Goal: Check status: Check status

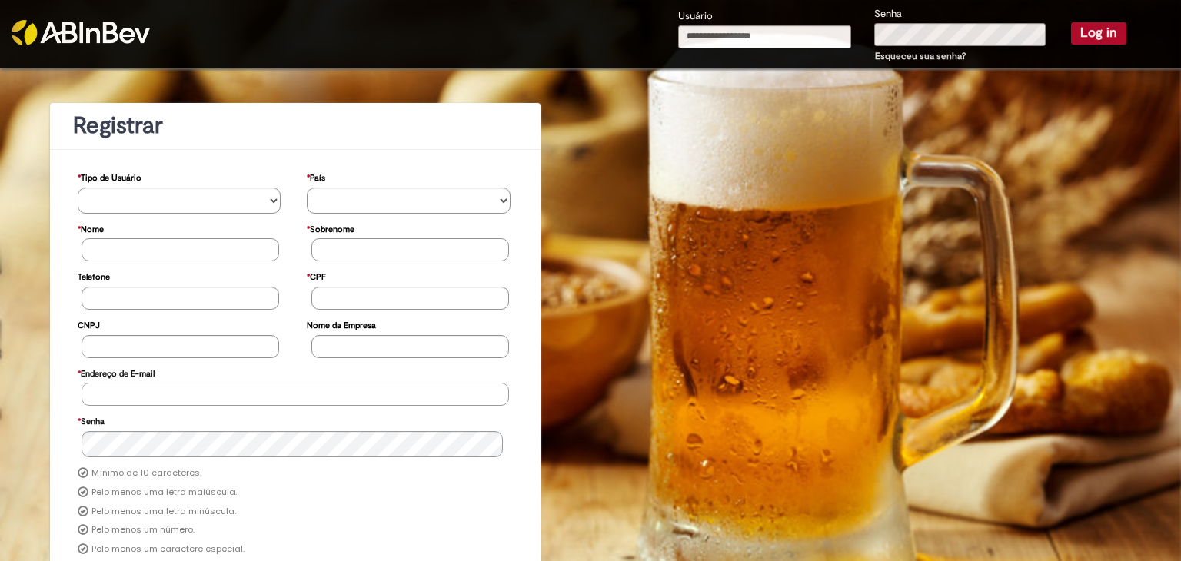
type input "**********"
click at [1087, 27] on button "Log in" at bounding box center [1098, 33] width 55 height 22
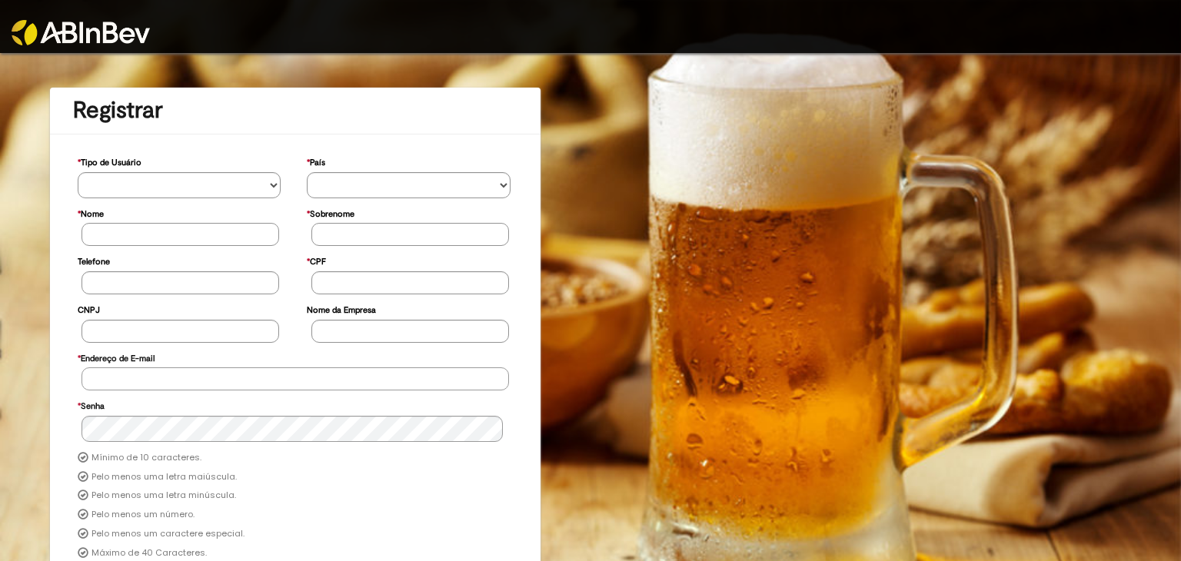
type input "**********"
click at [125, 19] on link at bounding box center [148, 22] width 272 height 45
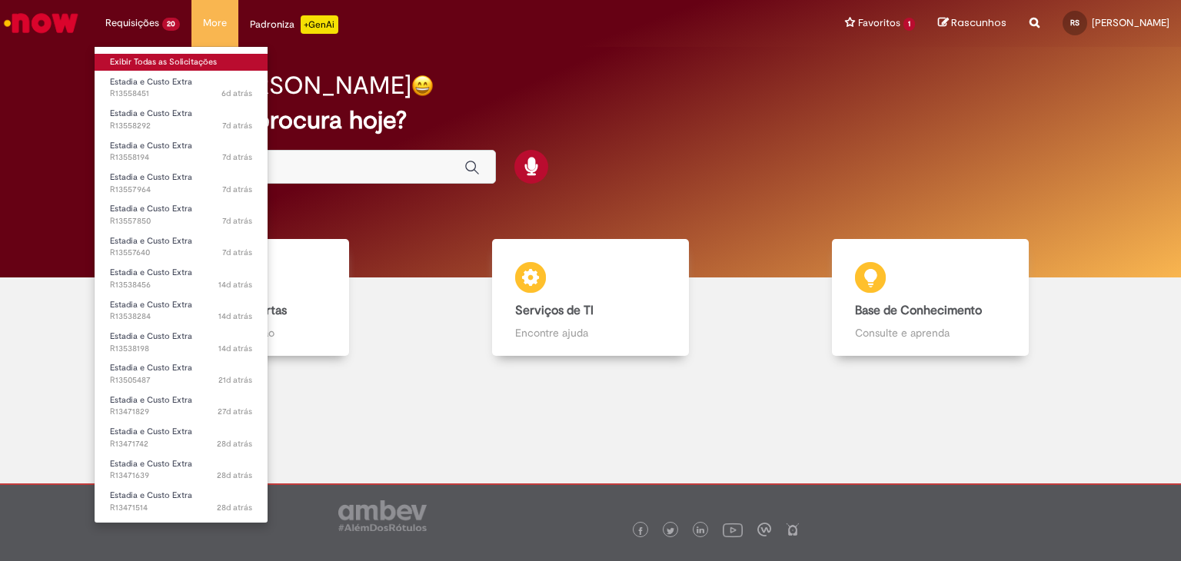
click at [201, 58] on link "Exibir Todas as Solicitações" at bounding box center [181, 62] width 173 height 17
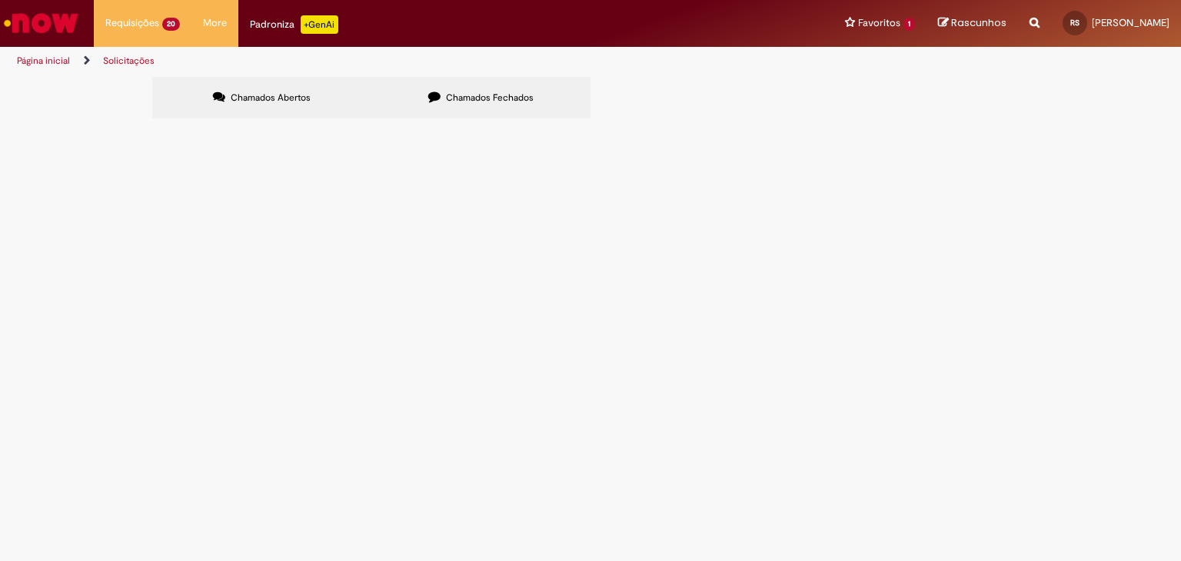
scroll to position [238, 0]
click at [0, 0] on div at bounding box center [0, 0] width 0 height 0
click at [0, 0] on span "R13405032" at bounding box center [0, 0] width 0 height 0
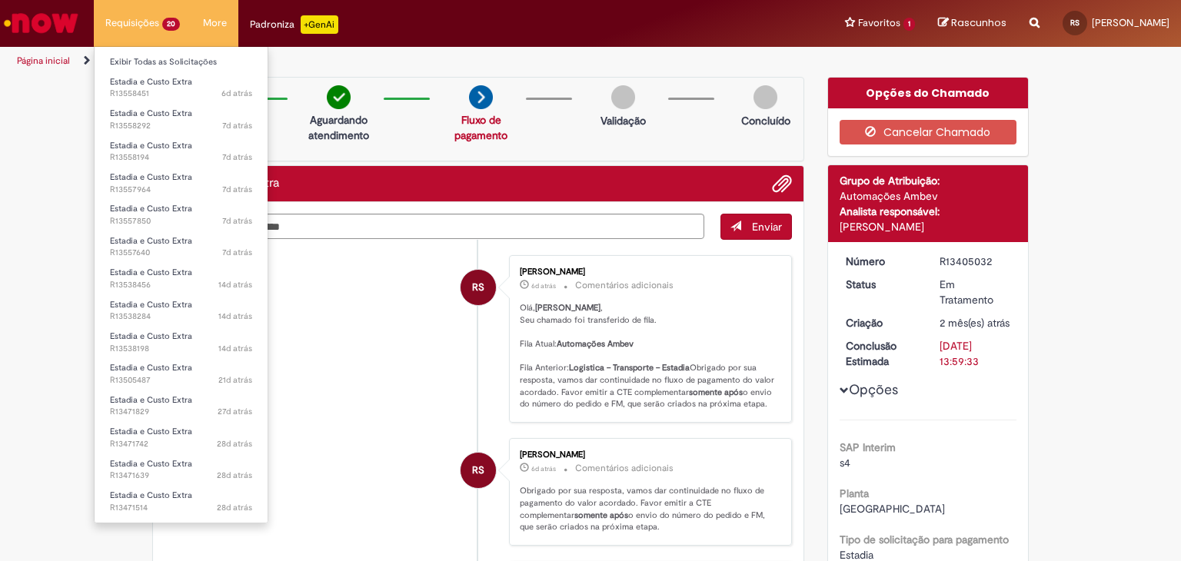
click at [144, 25] on li "Requisições 20 Exibir Todas as Solicitações Estadia e Custo Extra 6d atrás 6 di…" at bounding box center [143, 23] width 98 height 46
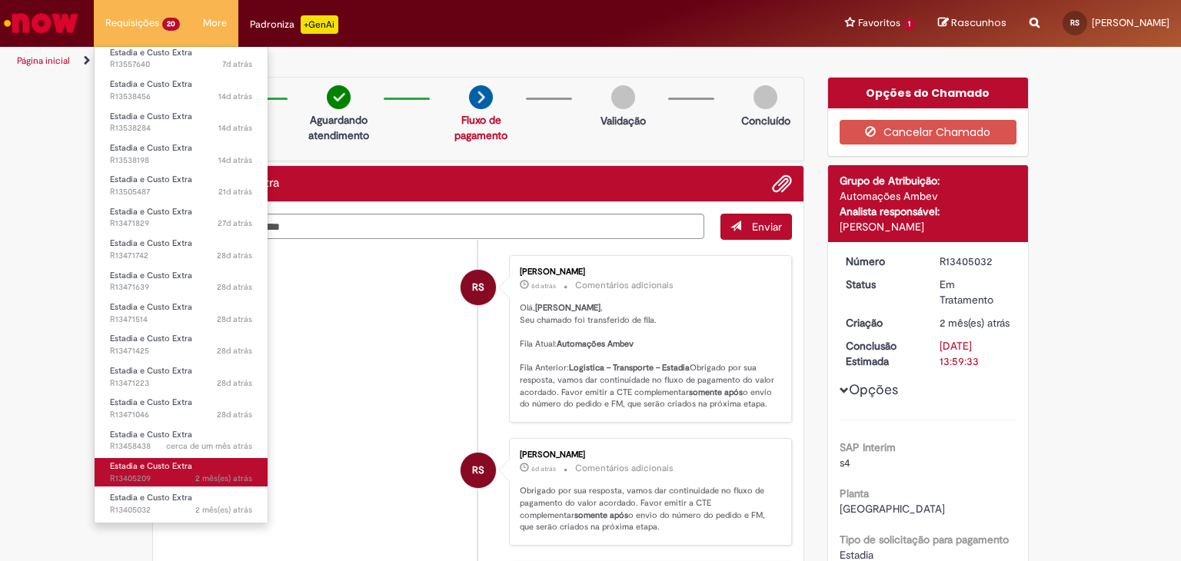
click at [145, 473] on span "2 mês(es) atrás 2 meses atrás R13405209" at bounding box center [181, 479] width 142 height 12
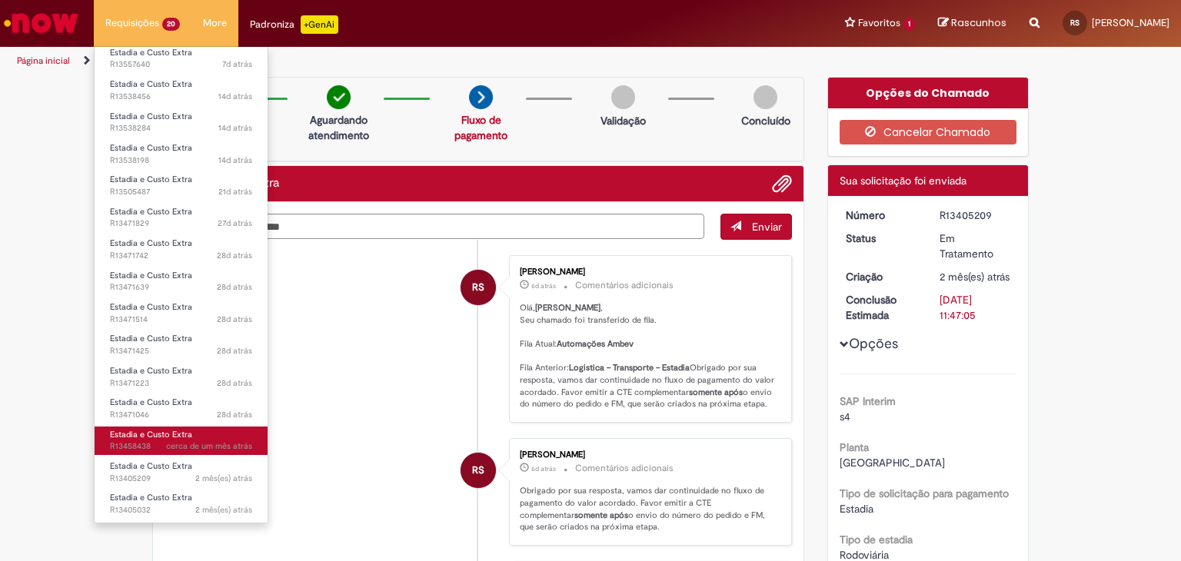
click at [160, 441] on span "cerca de um mês atrás cerca de um mês atrás R13458438" at bounding box center [181, 446] width 142 height 12
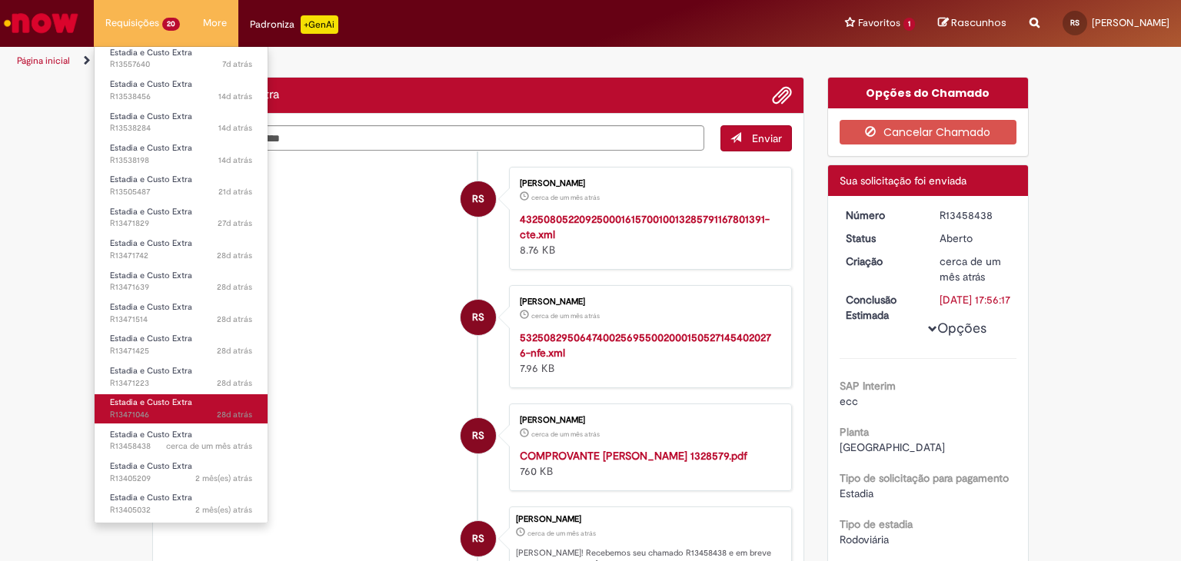
click at [159, 410] on span "28d atrás 28 dias atrás R13471046" at bounding box center [181, 415] width 142 height 12
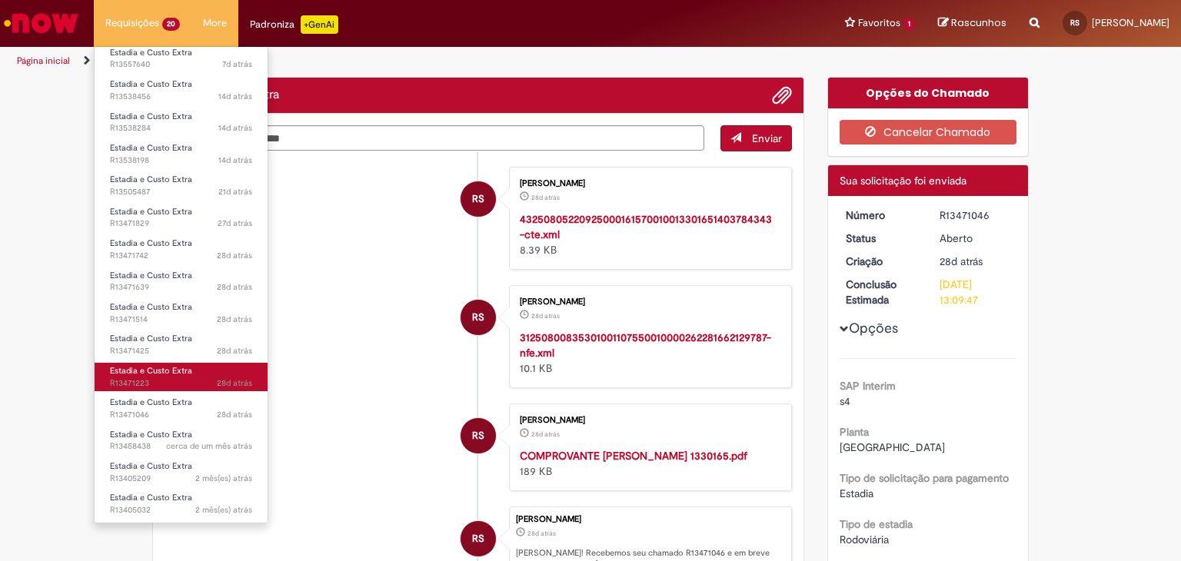
click at [164, 377] on span "28d atrás 28 dias atrás R13471223" at bounding box center [181, 383] width 142 height 12
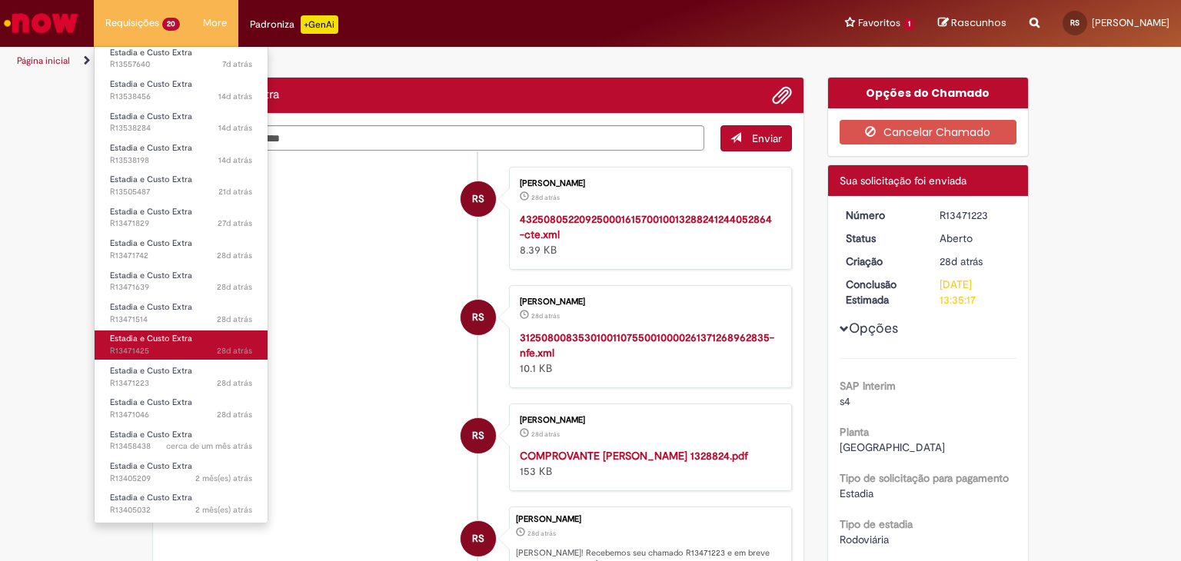
click at [171, 350] on span "28d atrás 28 dias atrás R13471425" at bounding box center [181, 351] width 142 height 12
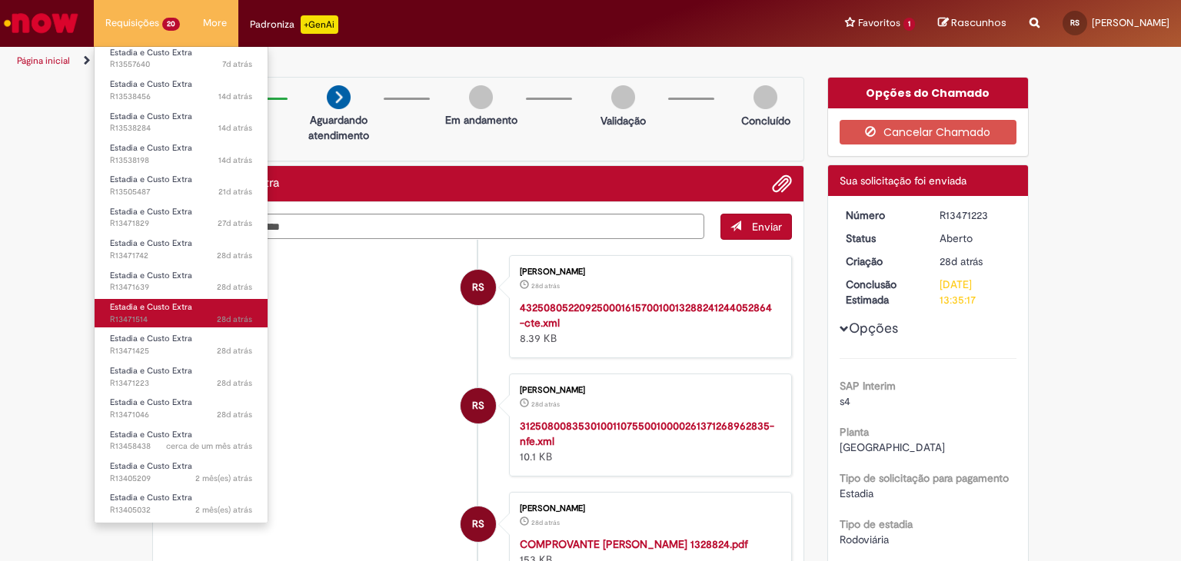
click at [178, 308] on span "Estadia e Custo Extra" at bounding box center [151, 307] width 82 height 12
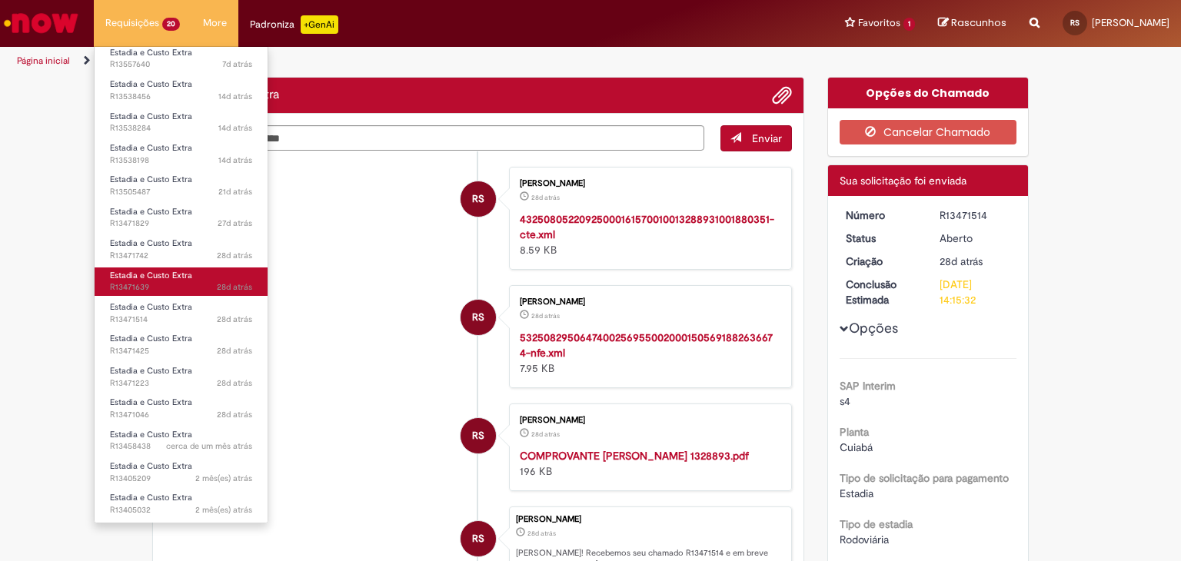
click at [184, 281] on span "28d atrás 28 dias atrás R13471639" at bounding box center [181, 287] width 142 height 12
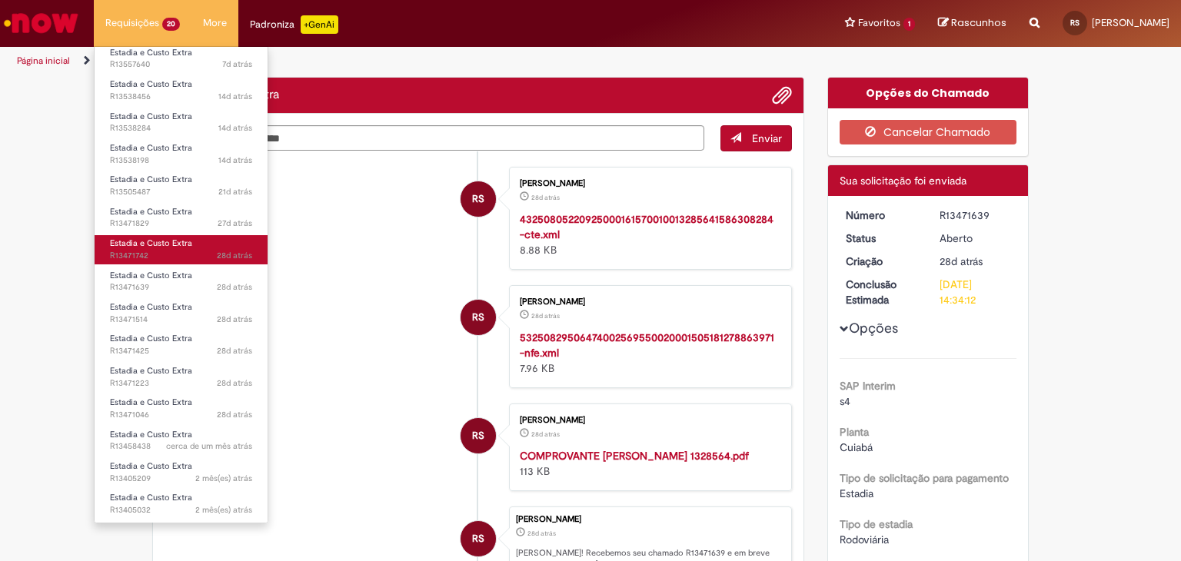
click at [174, 250] on span "28d atrás 28 dias atrás R13471742" at bounding box center [181, 256] width 142 height 12
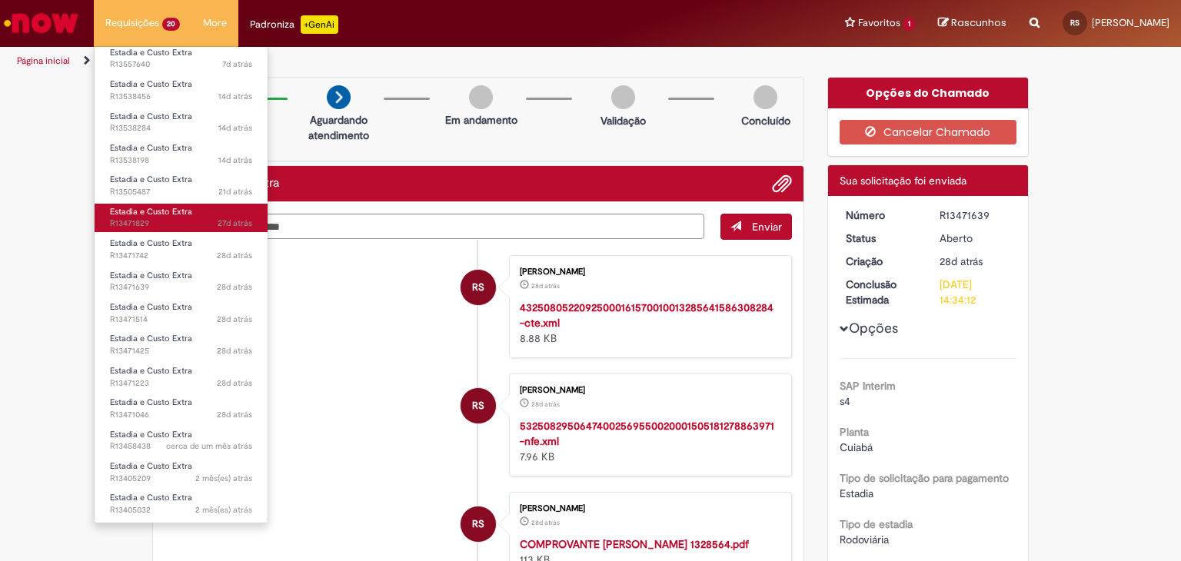
click at [165, 221] on span "27d atrás 27 dias atrás R13471829" at bounding box center [181, 224] width 142 height 12
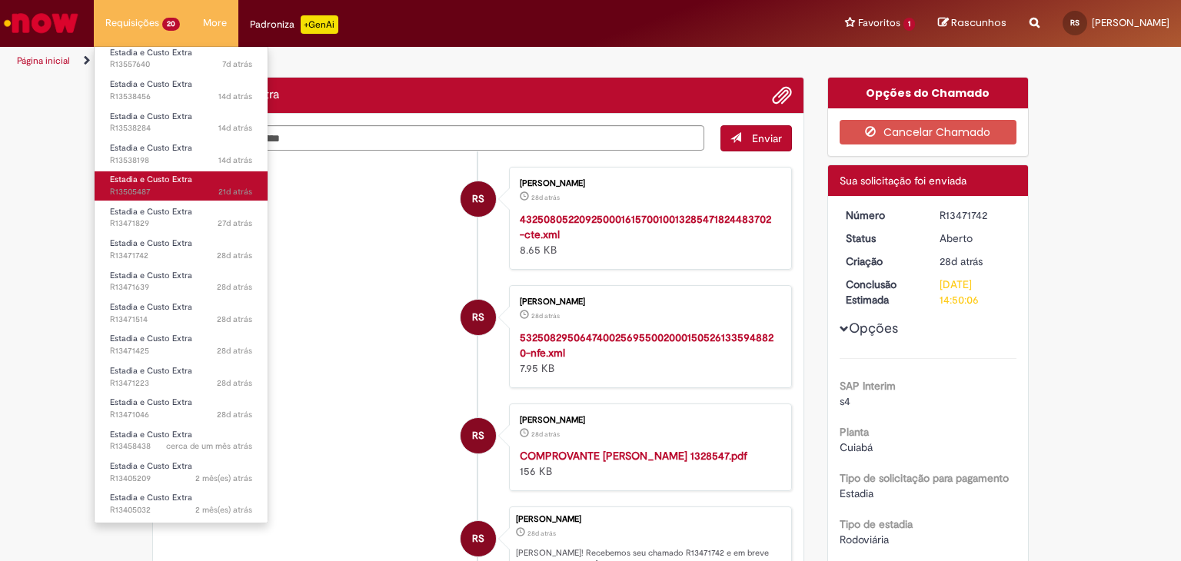
click at [168, 191] on span "21d atrás 21 dias atrás R13505487" at bounding box center [181, 192] width 142 height 12
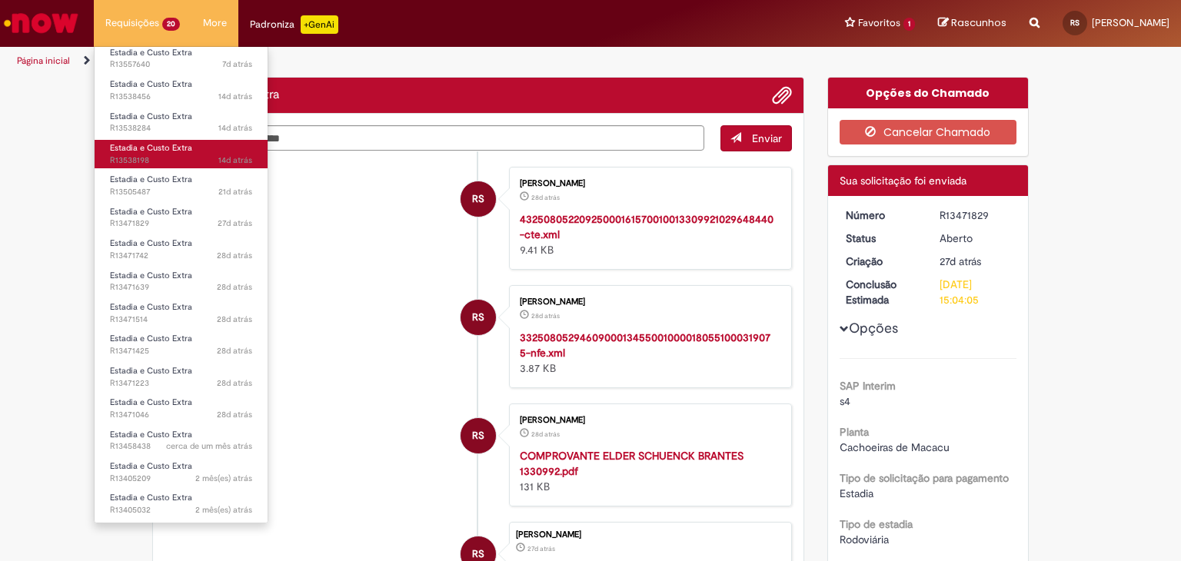
click at [160, 148] on span "Estadia e Custo Extra" at bounding box center [151, 148] width 82 height 12
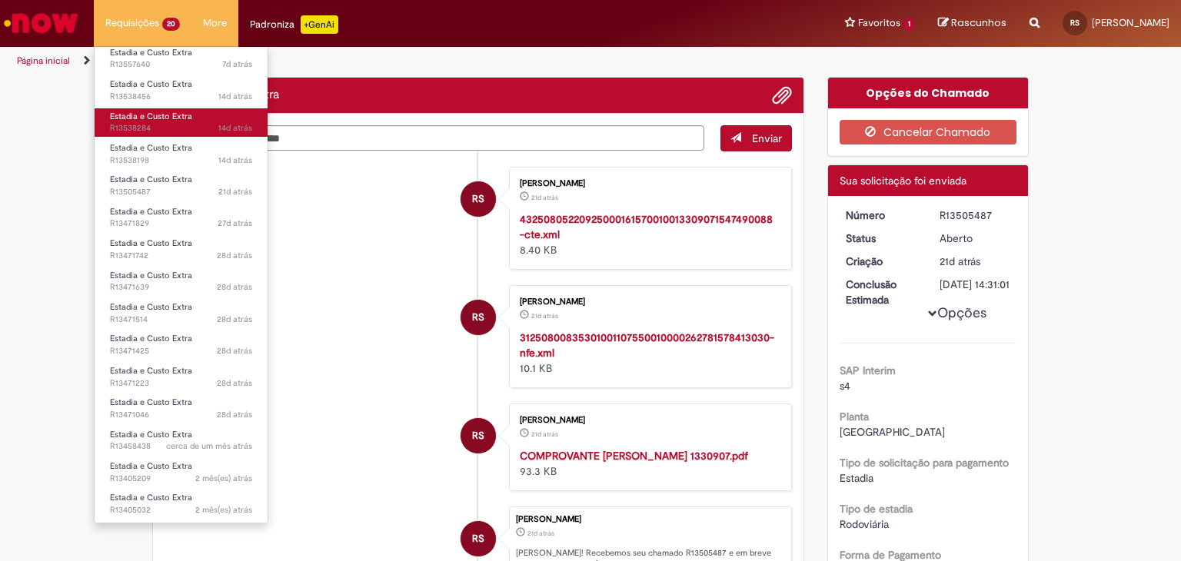
click at [165, 133] on span "14d atrás 14 dias atrás R13538284" at bounding box center [181, 128] width 142 height 12
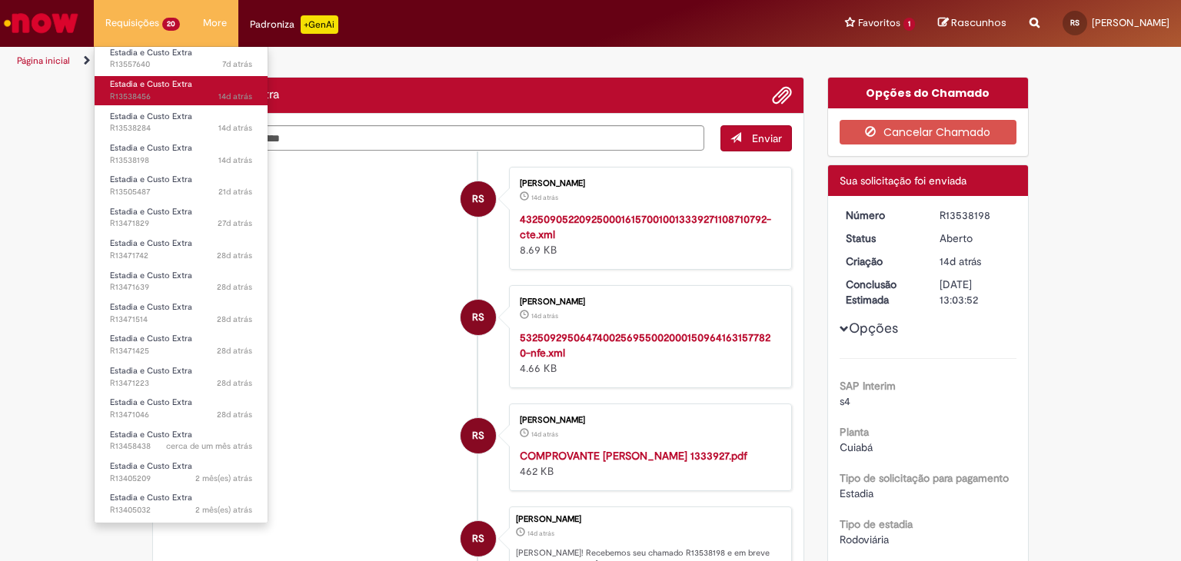
click at [155, 96] on span "14d atrás 14 dias atrás R13538456" at bounding box center [181, 97] width 142 height 12
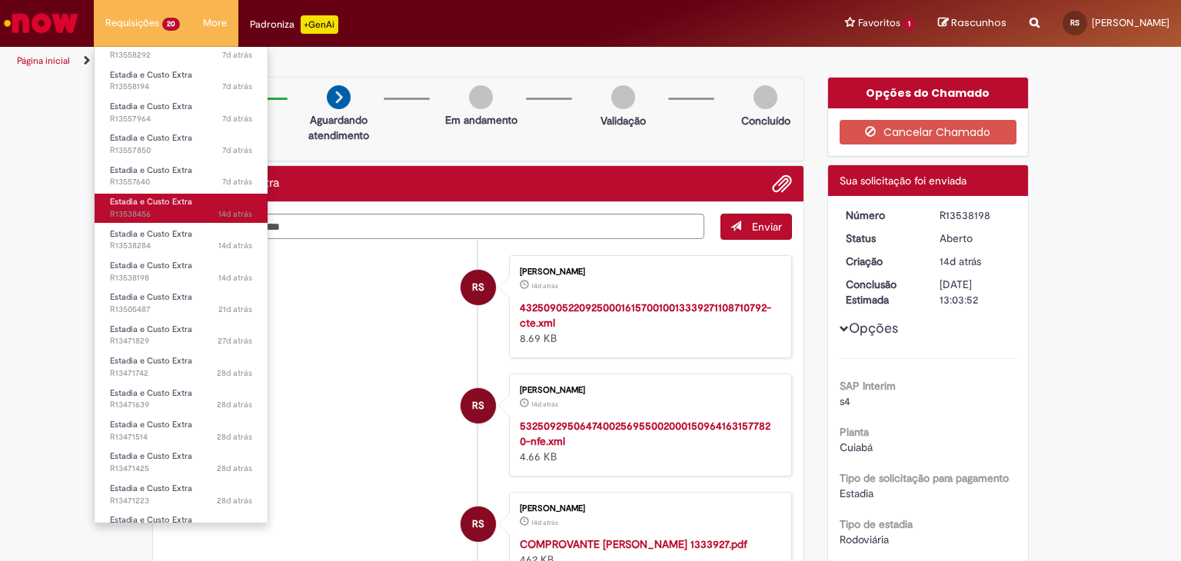
scroll to position [35, 0]
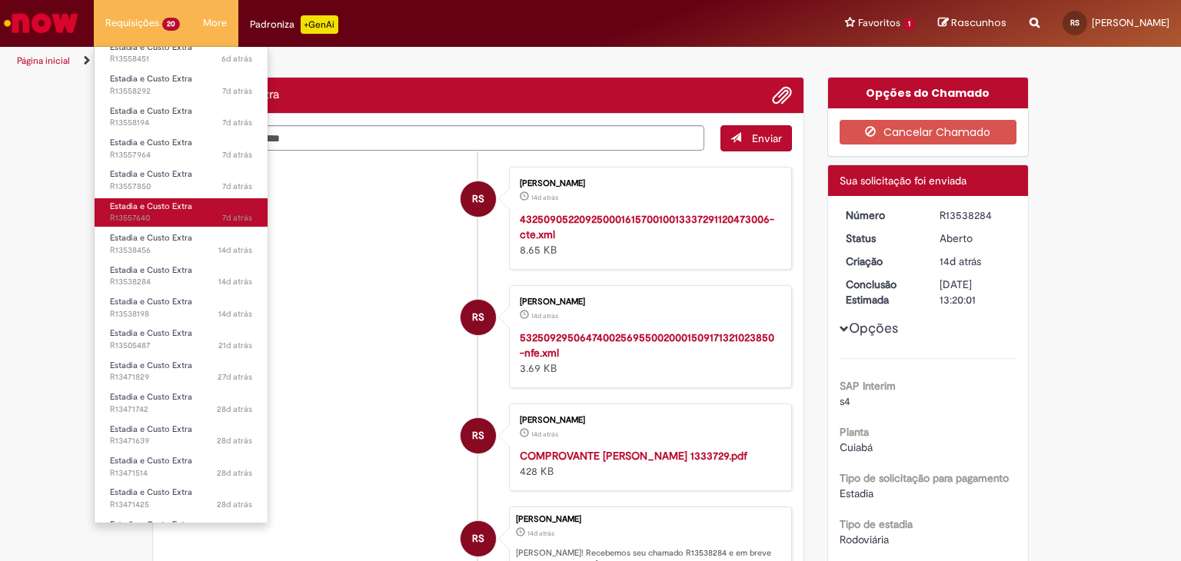
click at [167, 215] on span "7d atrás 7 dias atrás R13557640" at bounding box center [181, 218] width 142 height 12
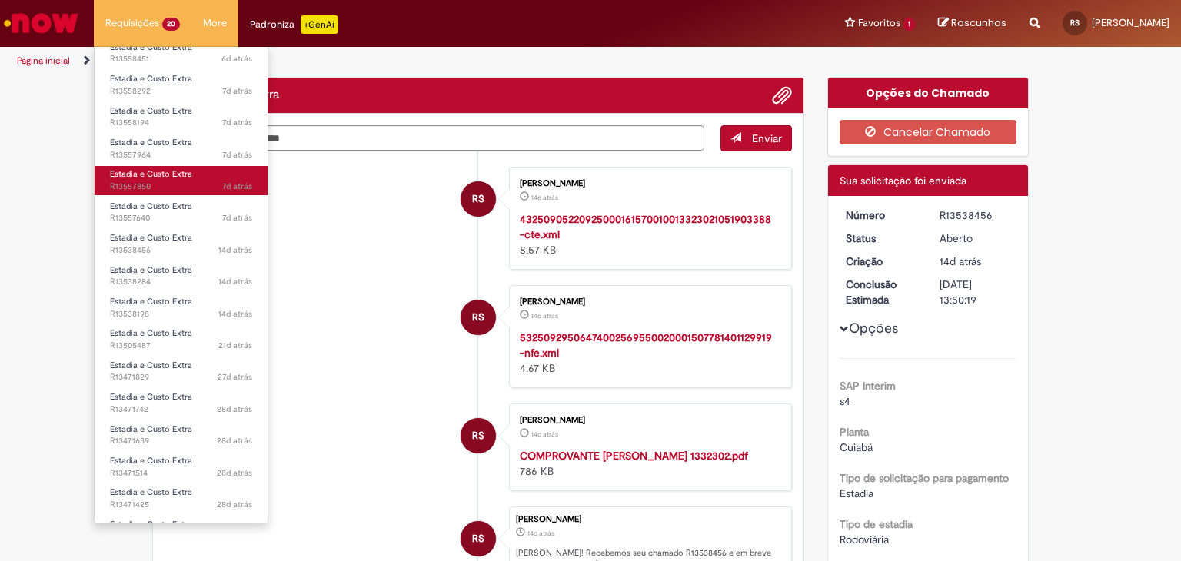
click at [186, 185] on span "7d atrás 7 dias atrás R13557850" at bounding box center [181, 187] width 142 height 12
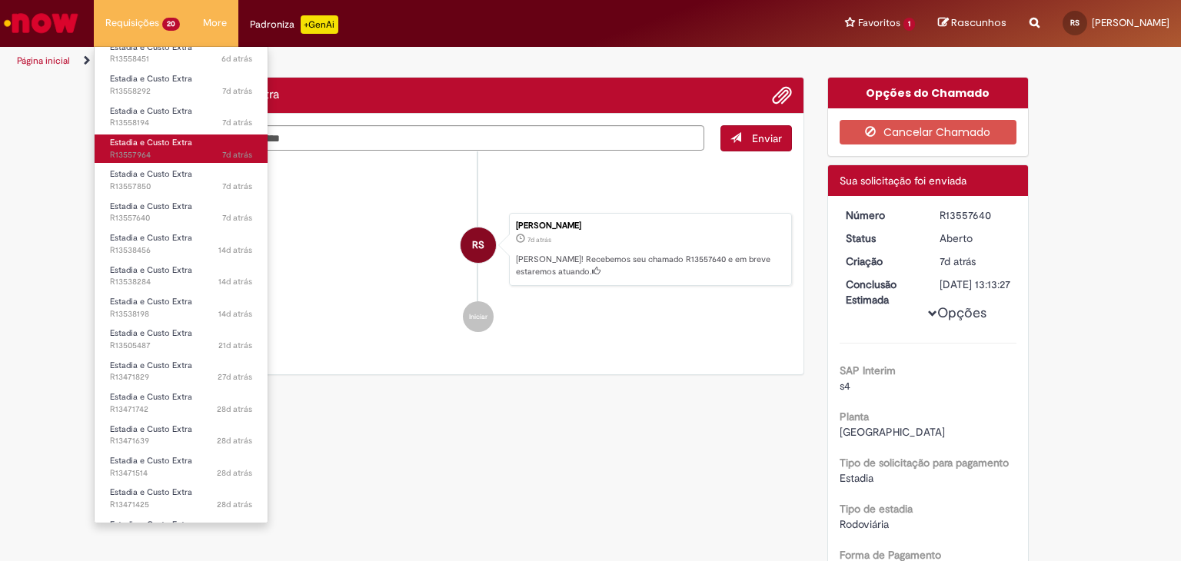
click at [176, 150] on span "7d atrás 7 dias atrás R13557964" at bounding box center [181, 155] width 142 height 12
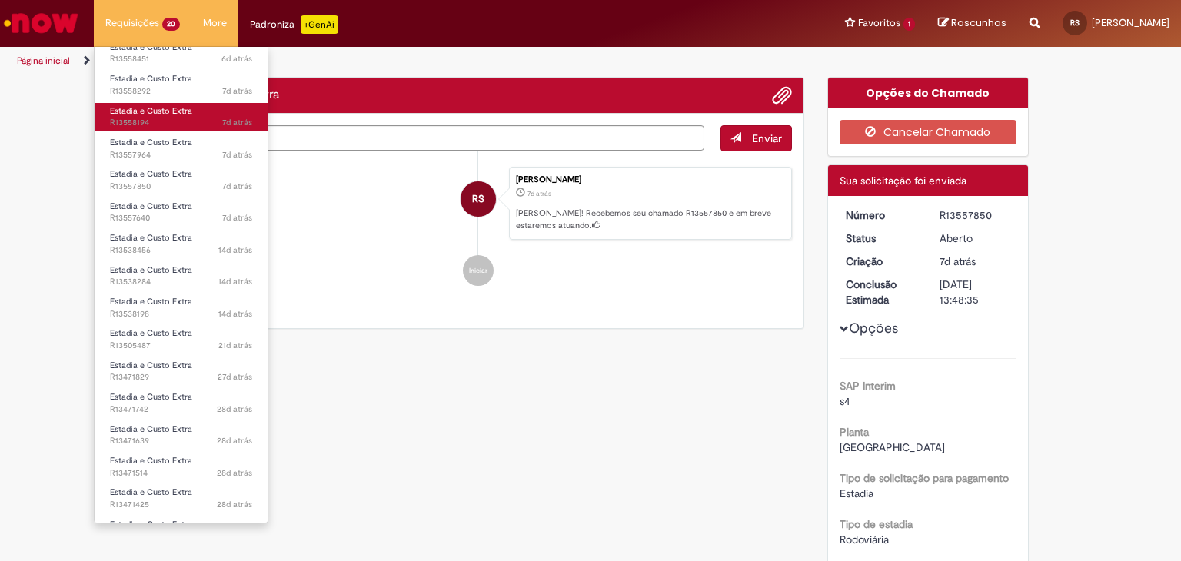
click at [187, 128] on link "Estadia e Custo Extra 7d atrás 7 dias atrás R13558194" at bounding box center [181, 117] width 173 height 28
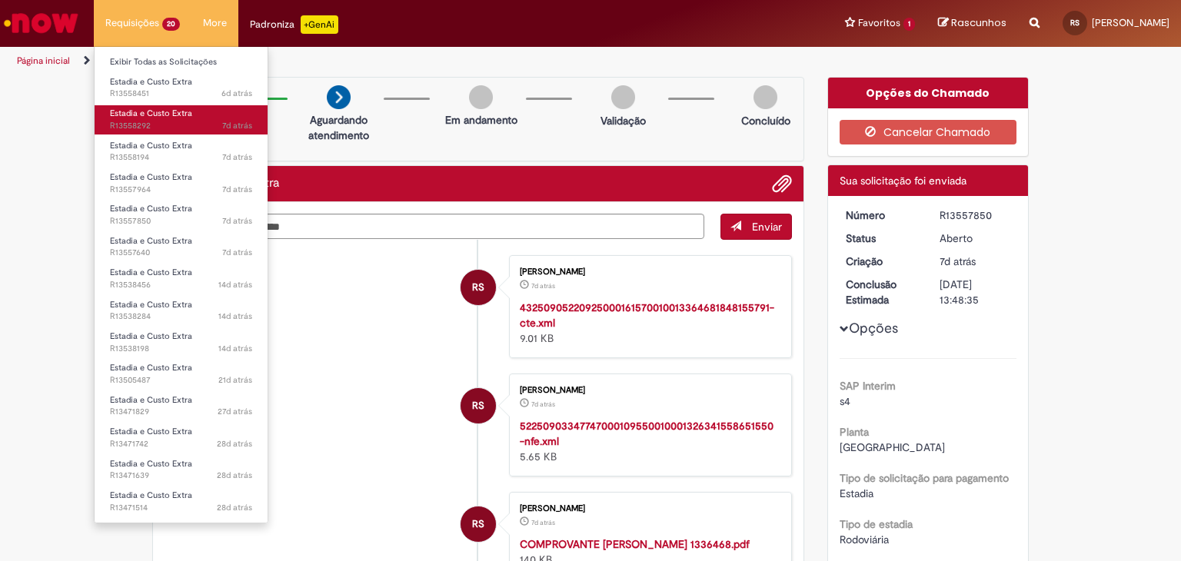
click at [181, 127] on span "7d atrás 7 dias atrás R13558292" at bounding box center [181, 126] width 142 height 12
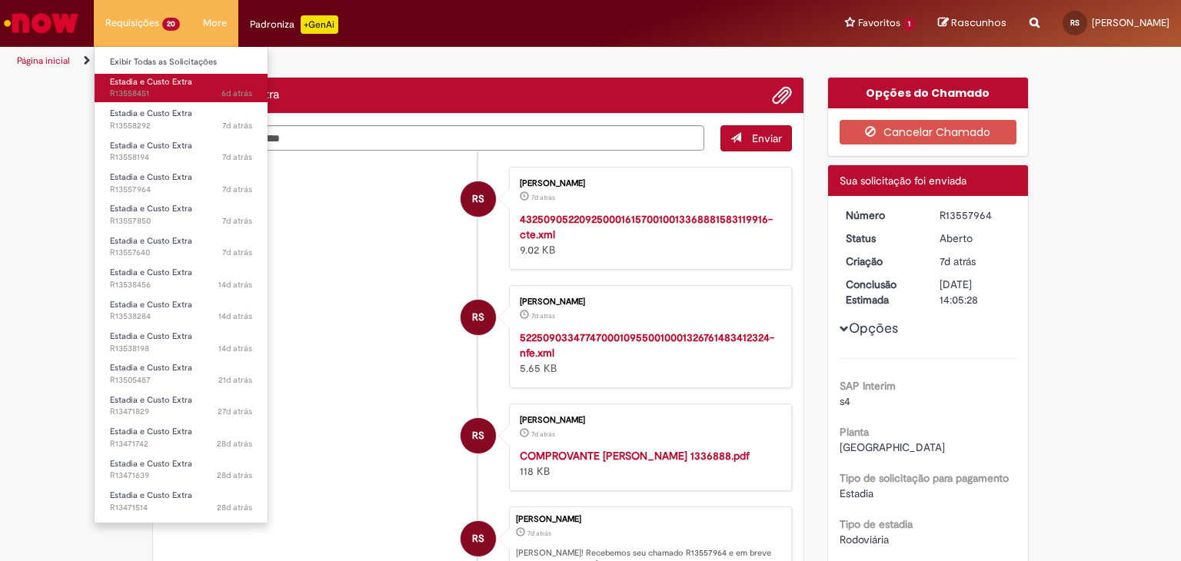
click at [190, 89] on span "6d atrás 6 dias atrás R13558451" at bounding box center [181, 94] width 142 height 12
